Goal: Task Accomplishment & Management: Complete application form

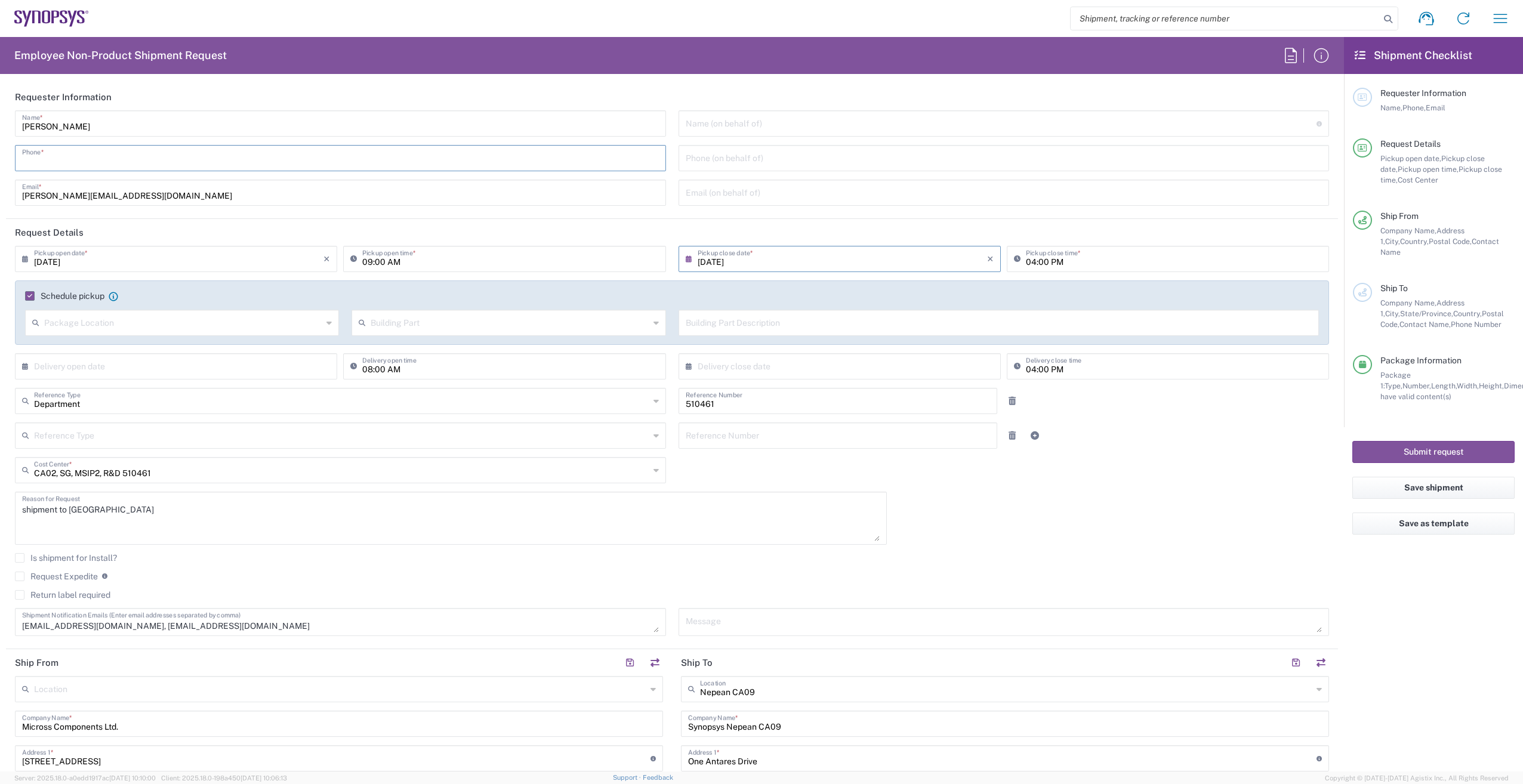
click at [64, 159] on input "tel" at bounding box center [340, 157] width 637 height 21
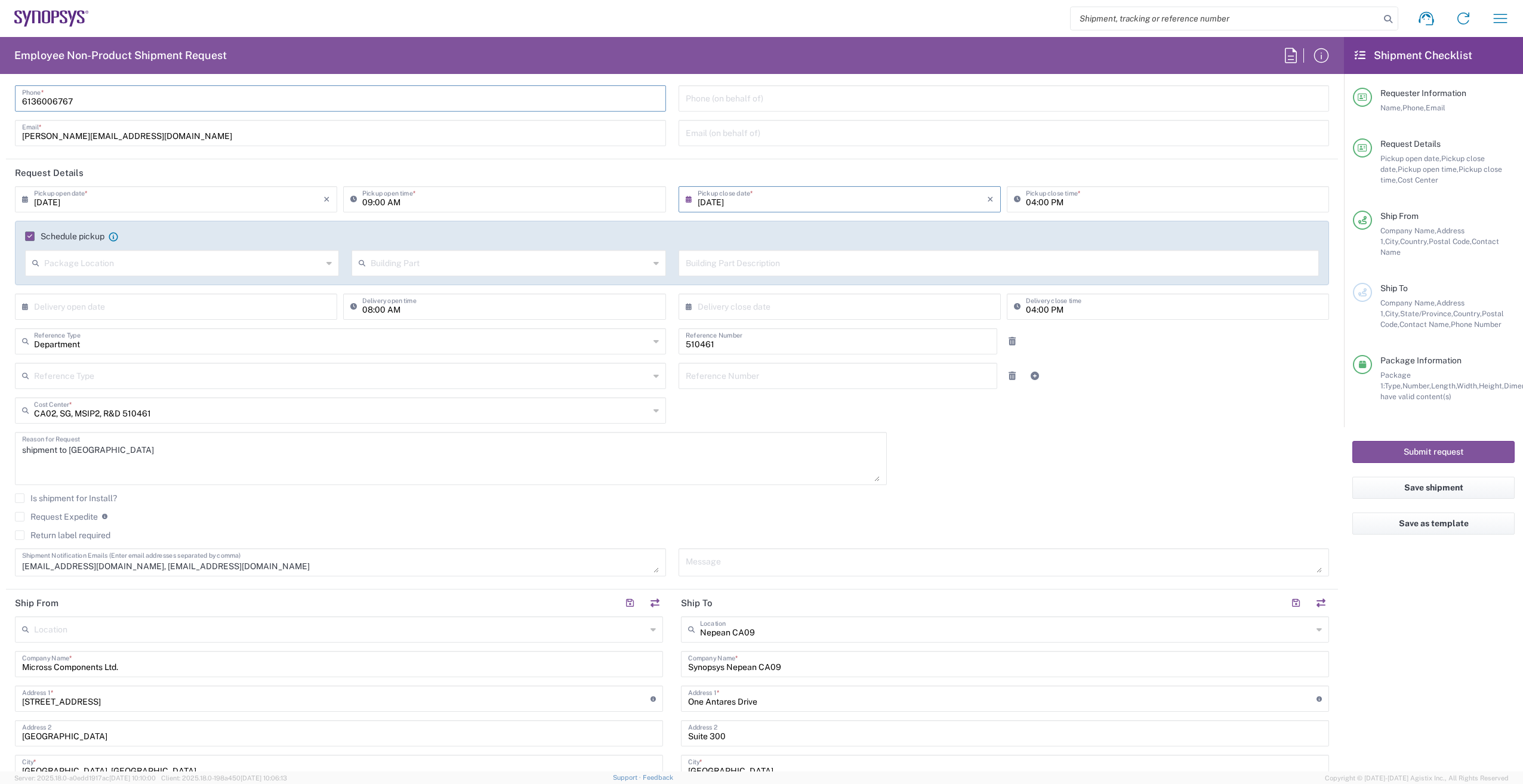
type input "6136006767"
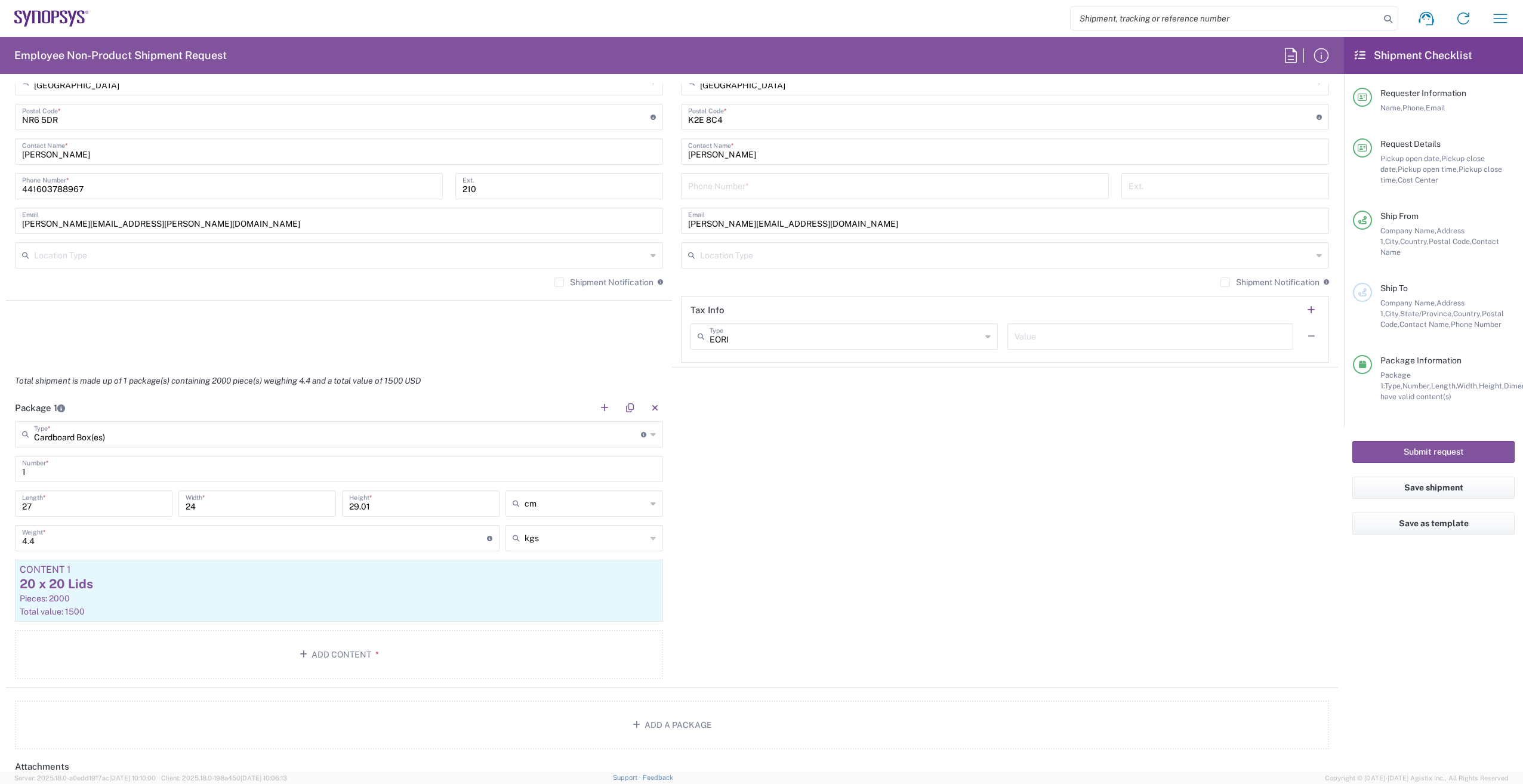
scroll to position [835, 0]
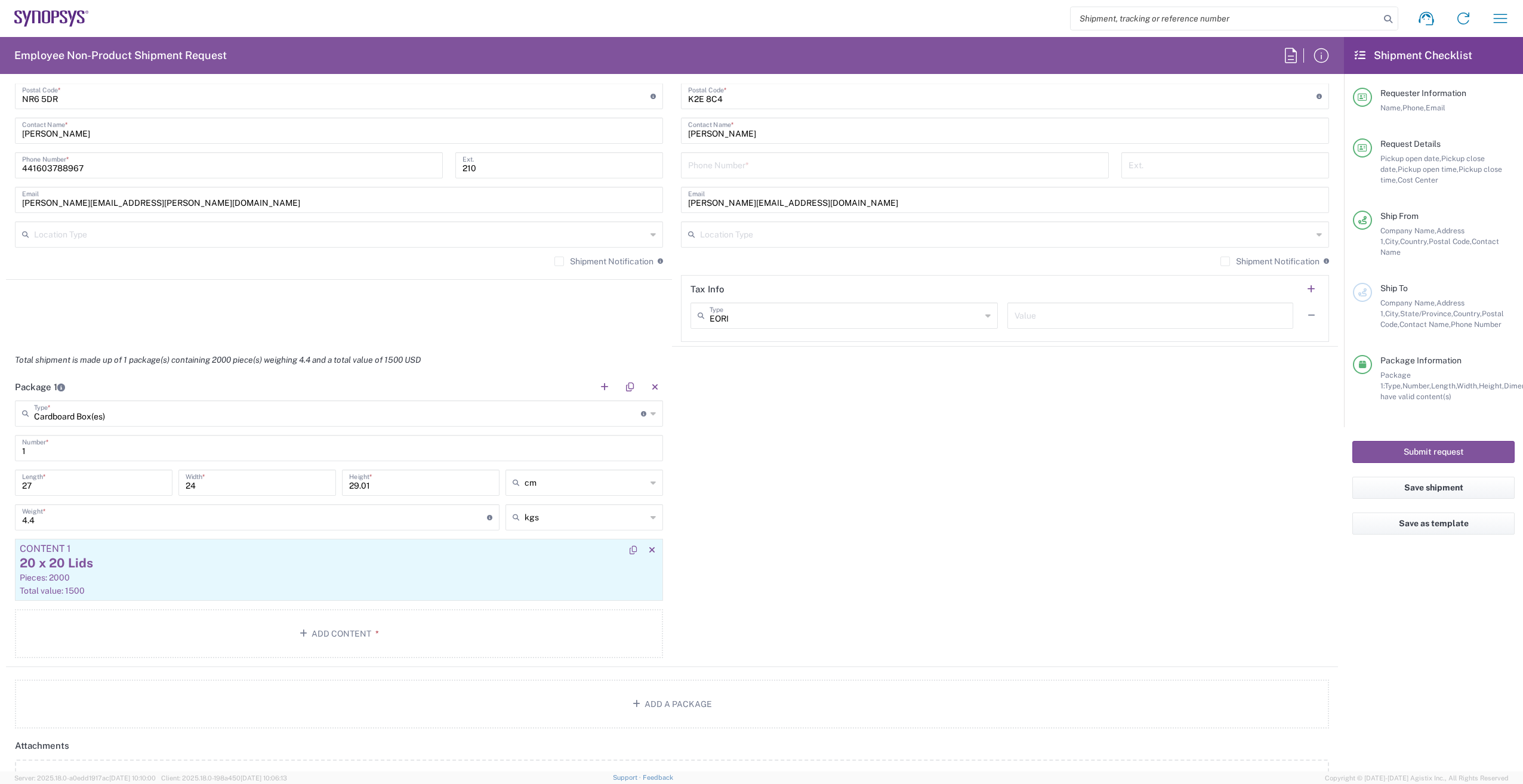
click at [246, 559] on div "20 x 20 Lids" at bounding box center [339, 563] width 639 height 18
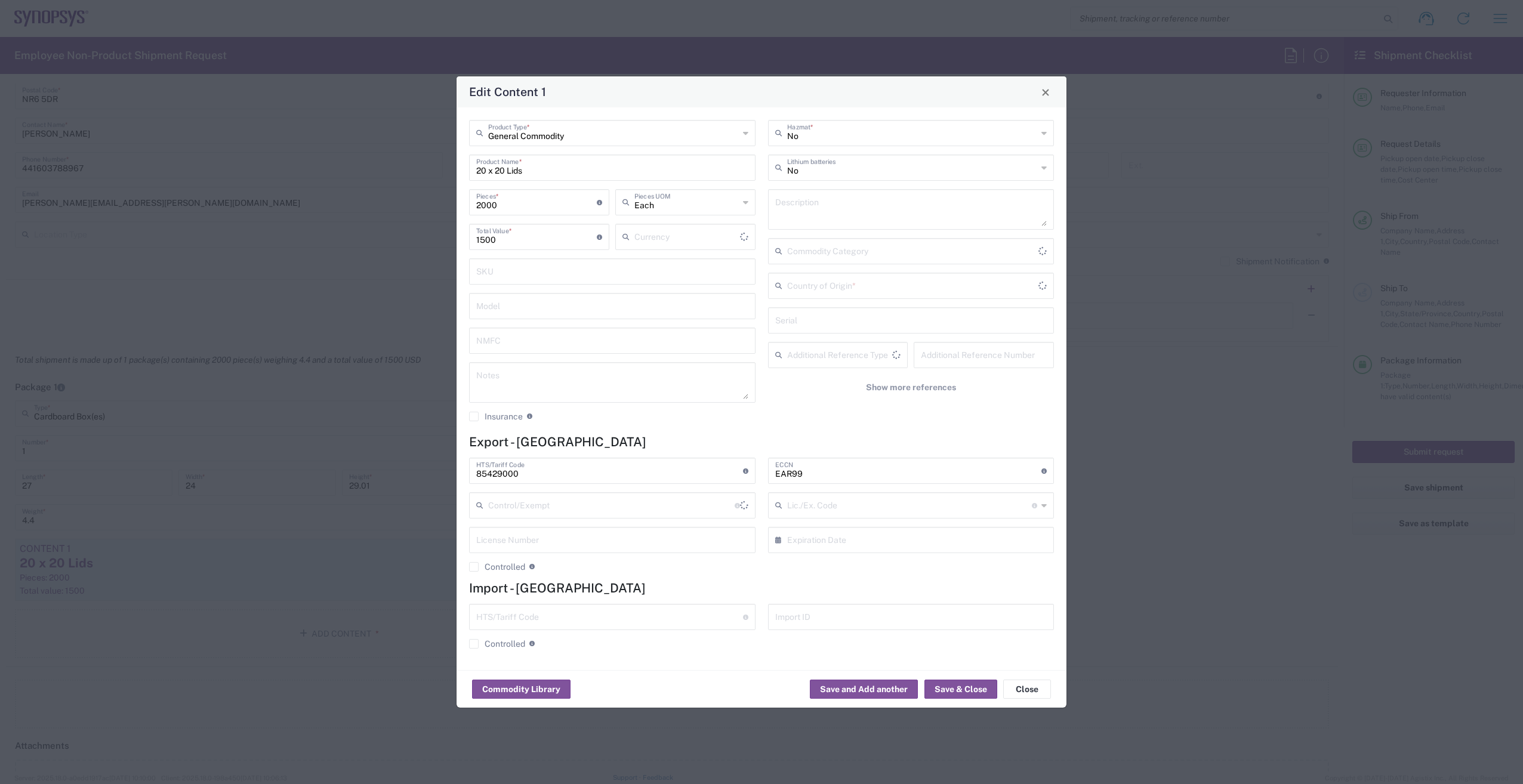
type input "[GEOGRAPHIC_DATA]"
drag, startPoint x: 506, startPoint y: 239, endPoint x: 427, endPoint y: 239, distance: 79.0
click at [427, 239] on div "Edit Content 1 General Commodity Product Type * 20 x 20 Lids Product Name * 200…" at bounding box center [762, 392] width 1523 height 784
type input "16866.86"
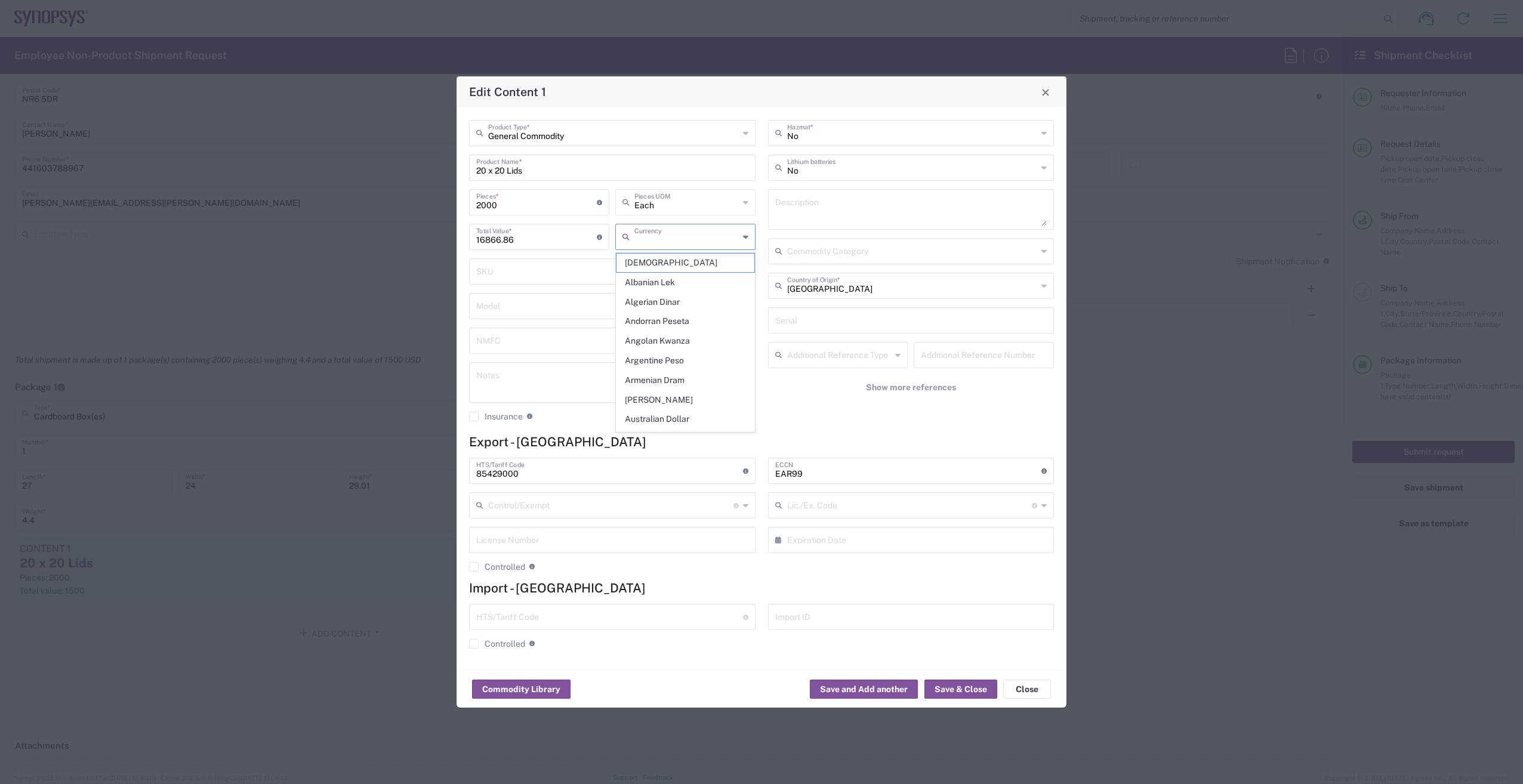
click at [684, 230] on input "text" at bounding box center [686, 236] width 104 height 21
type input "u"
type input "a"
type input "u"
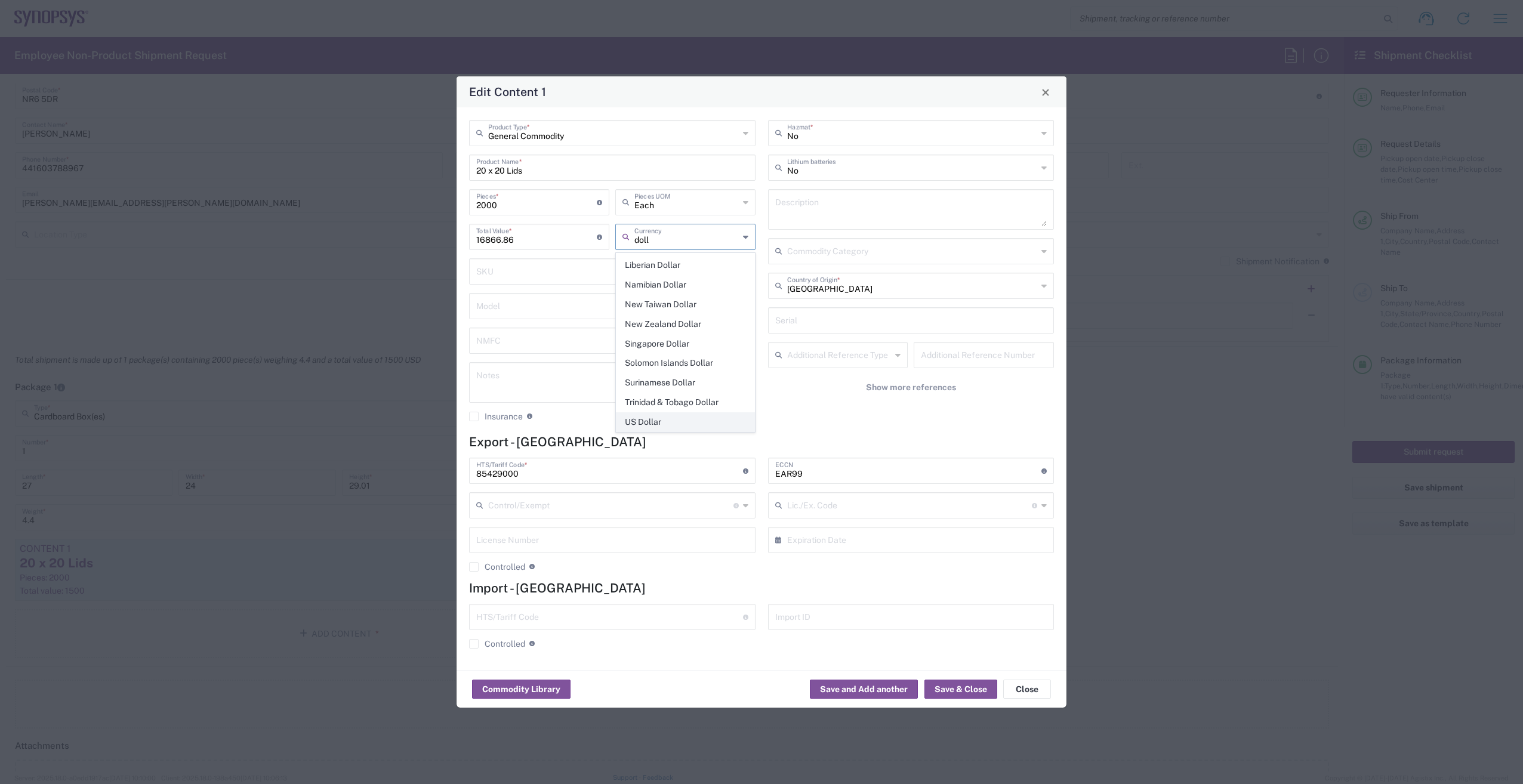
click at [674, 423] on span "US Dollar" at bounding box center [686, 422] width 138 height 19
type input "US Dollar"
click at [743, 203] on icon at bounding box center [746, 202] width 6 height 19
click at [697, 180] on div "20 x 20 Lids Product Name *" at bounding box center [612, 168] width 286 height 26
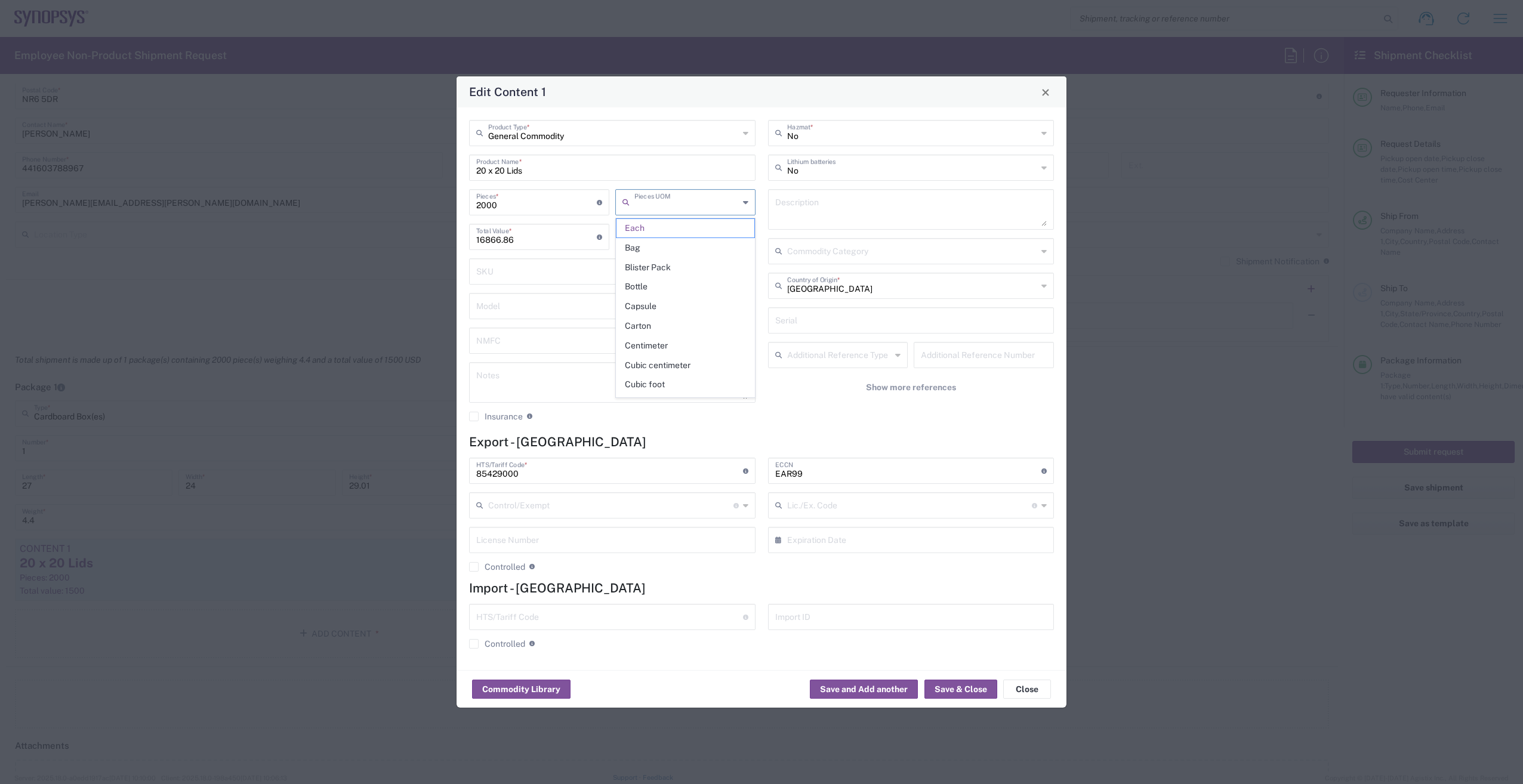
type input "Each"
click at [952, 690] on button "Save & Close" at bounding box center [961, 689] width 73 height 19
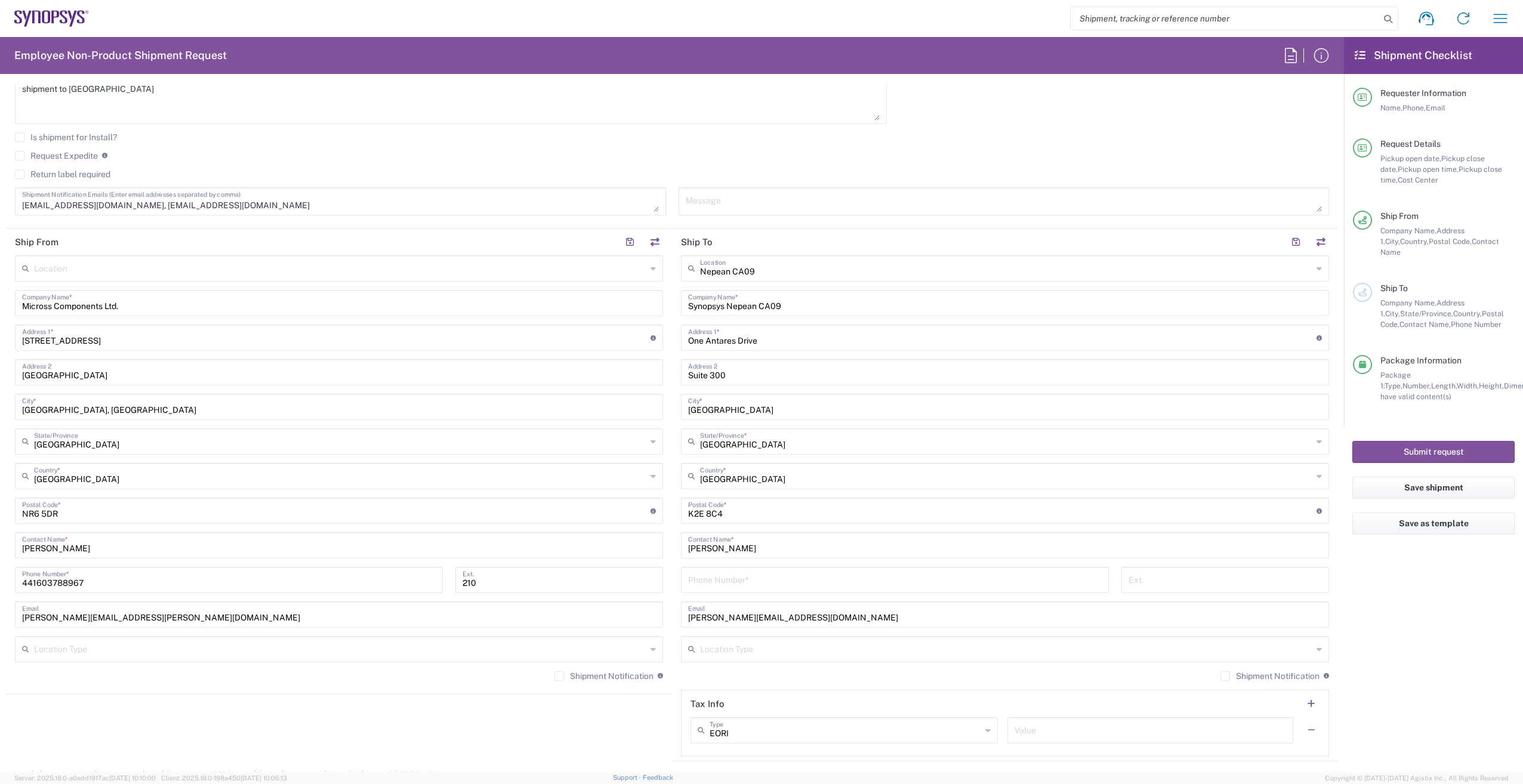
scroll to position [418, 0]
click at [806, 582] on input "tel" at bounding box center [895, 582] width 414 height 21
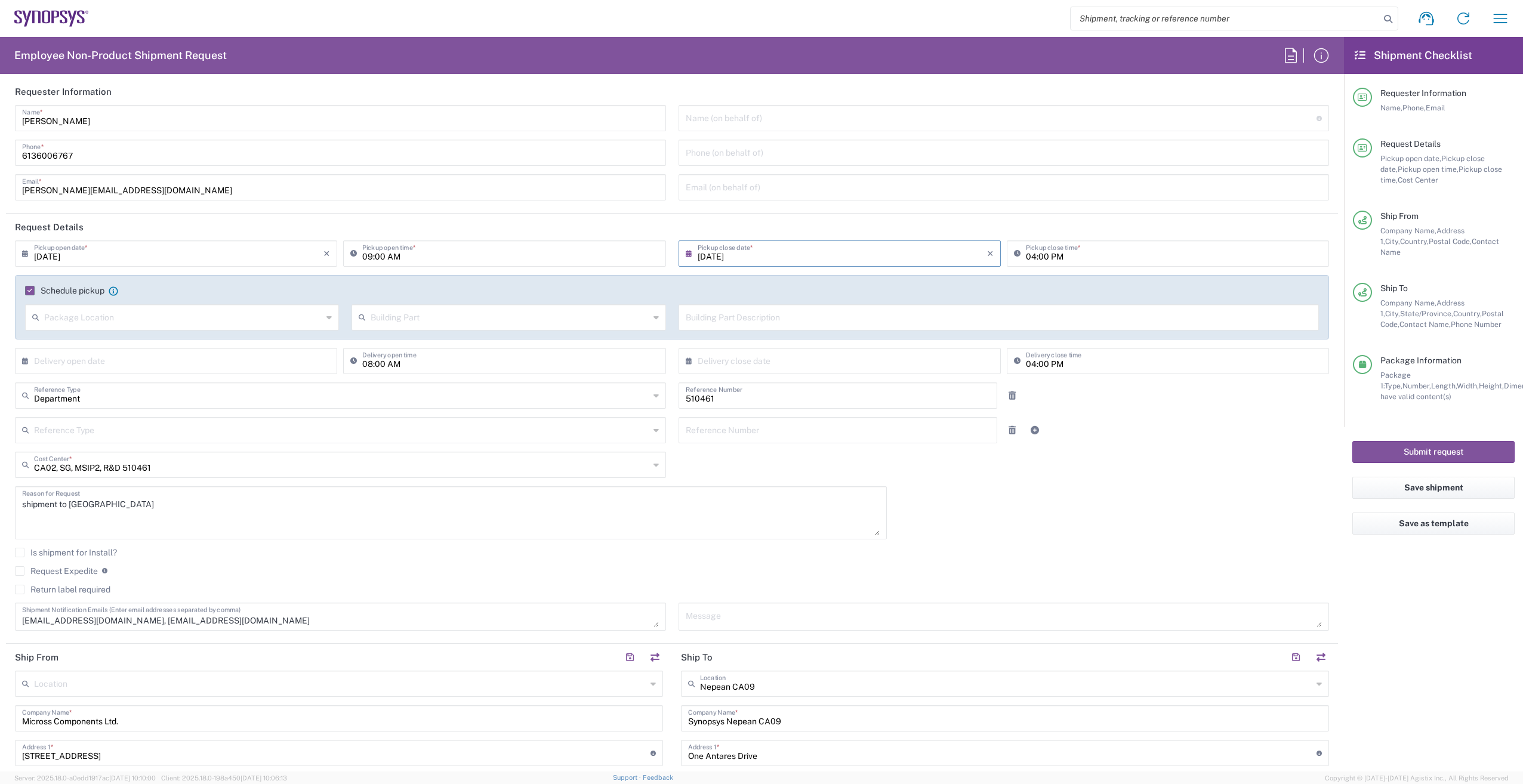
scroll to position [0, 0]
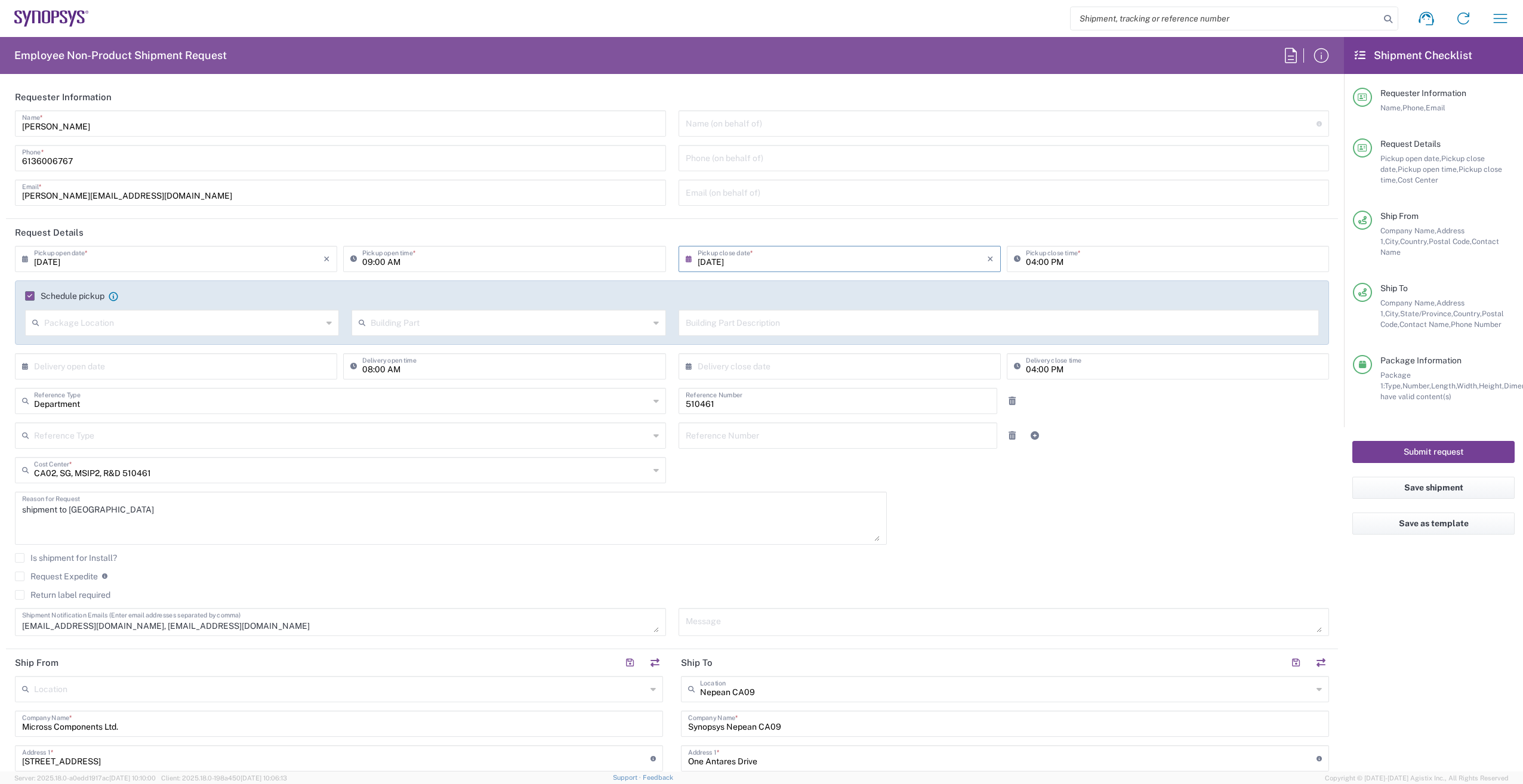
type input "6136006767"
click at [1429, 441] on button "Submit request" at bounding box center [1433, 452] width 162 height 22
